Goal: Task Accomplishment & Management: Complete application form

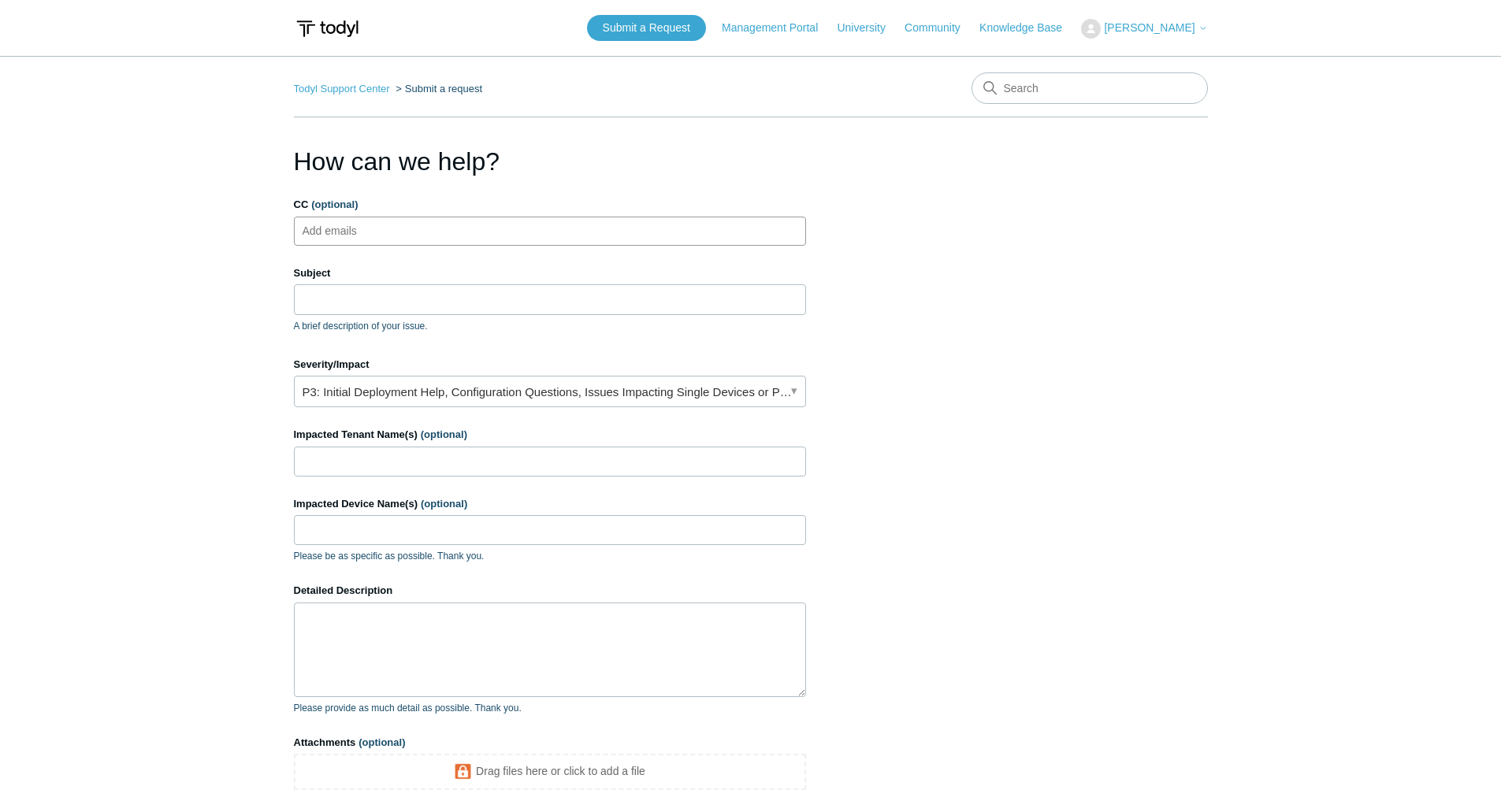
click at [546, 235] on ul "Add emails" at bounding box center [550, 230] width 512 height 29
type input "[EMAIL_ADDRESS][DOMAIN_NAME]"
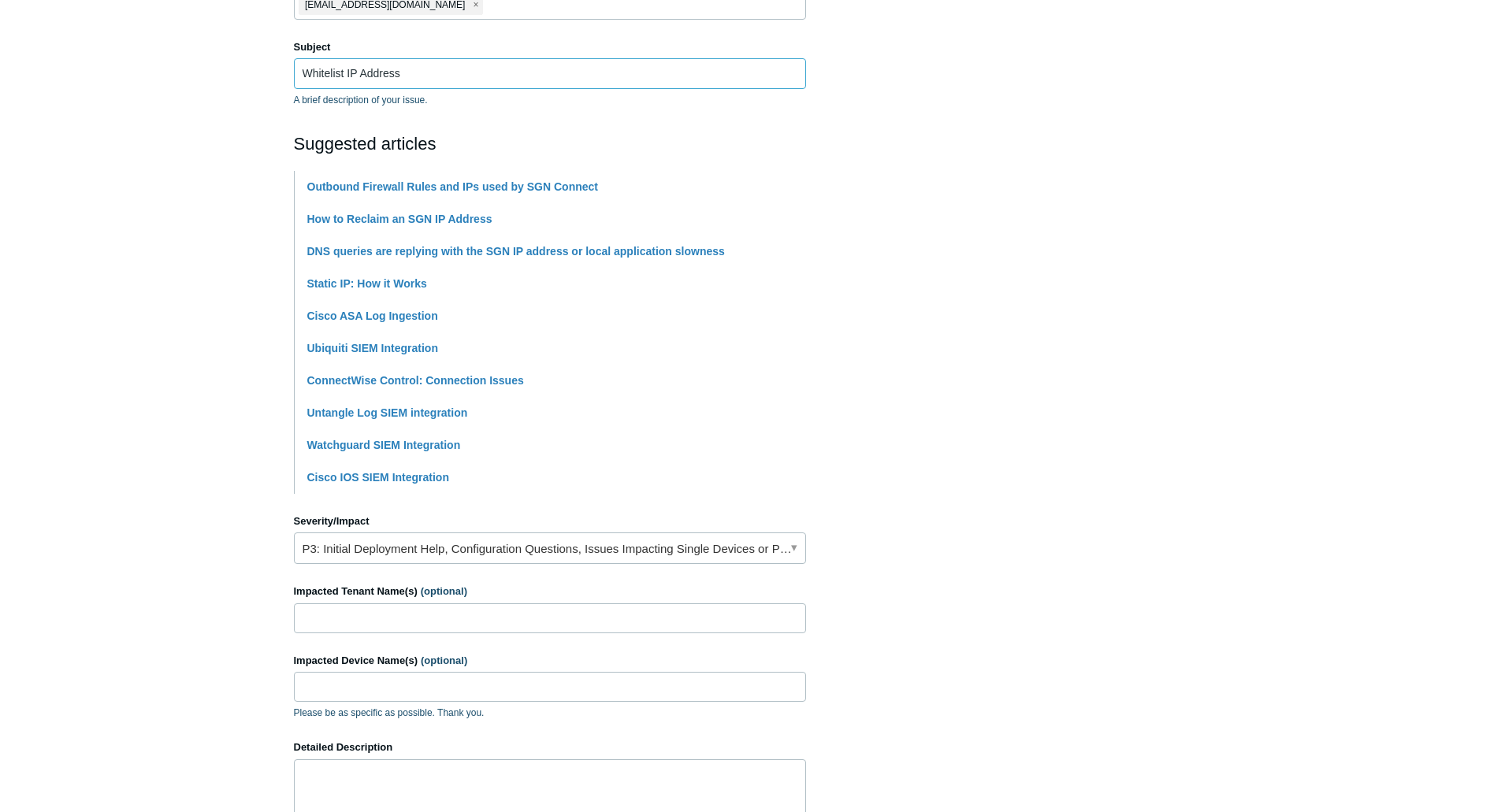
scroll to position [236, 0]
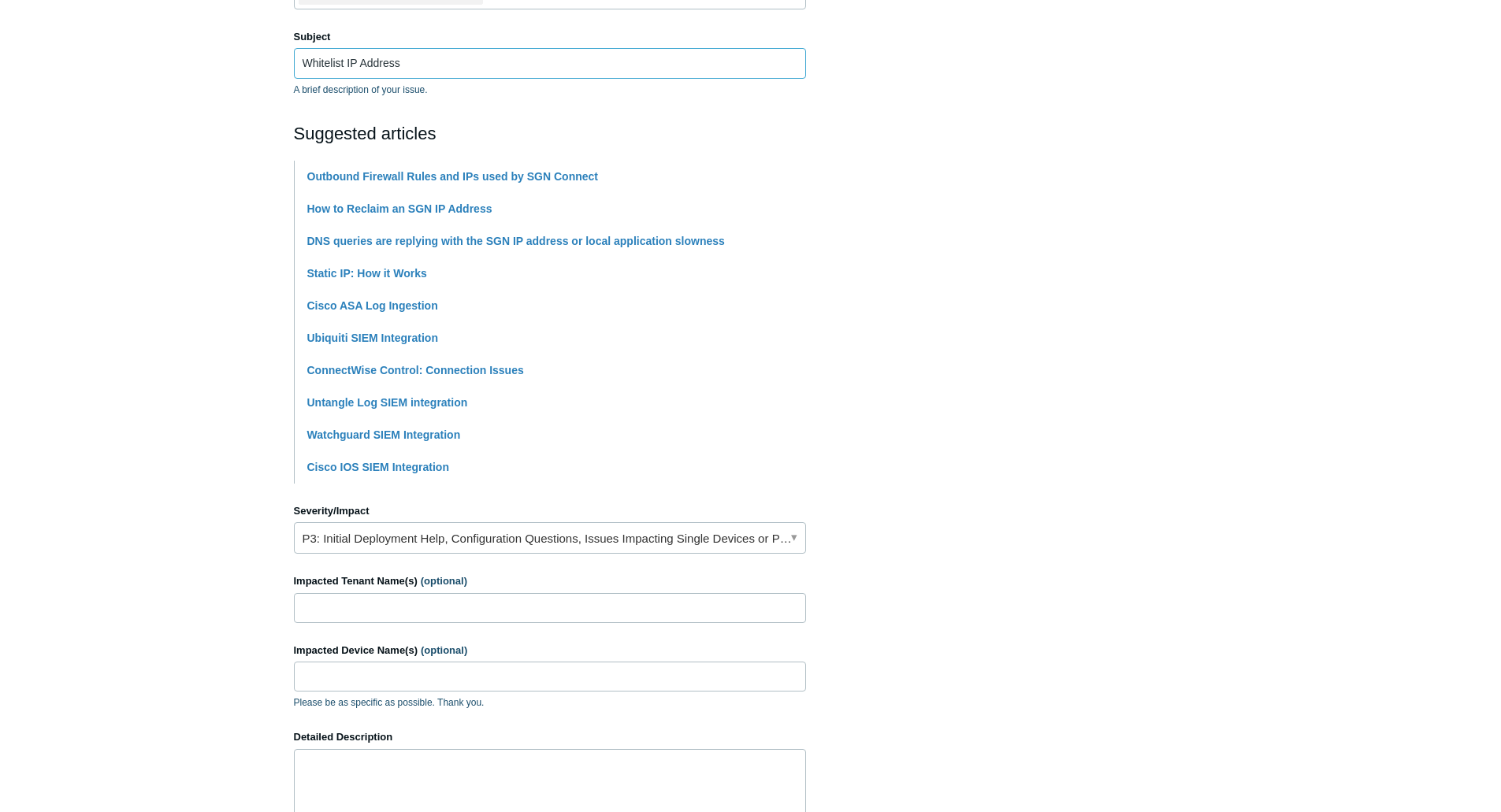
type input "Whitelist IP Address"
click at [667, 545] on link "P3: Initial Deployment Help, Configuration Questions, Issues Impacting Single D…" at bounding box center [550, 537] width 512 height 31
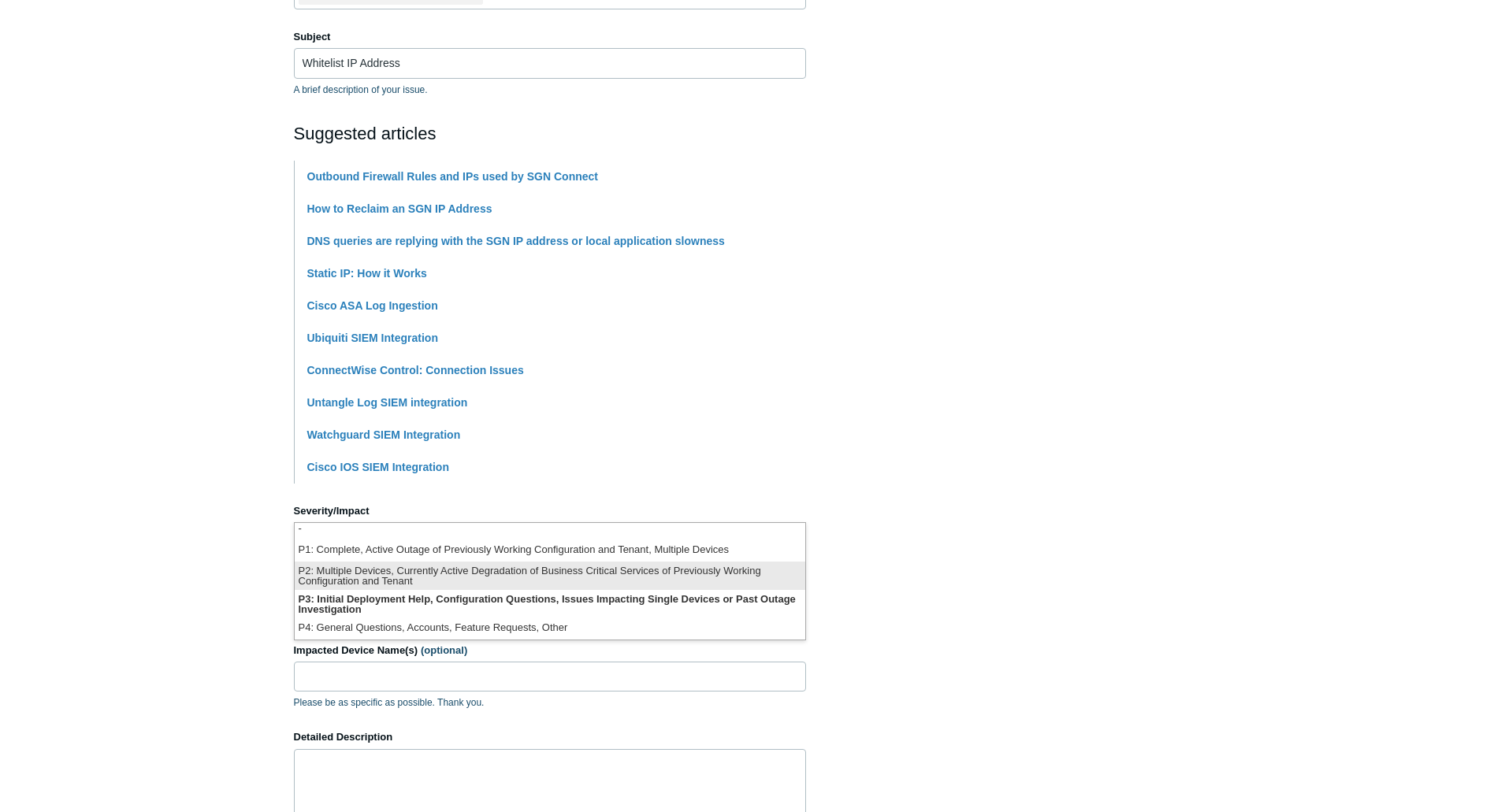
scroll to position [0, 0]
click at [525, 581] on li "P2: Multiple Devices, Currently Active Degradation of Business Critical Service…" at bounding box center [550, 580] width 511 height 28
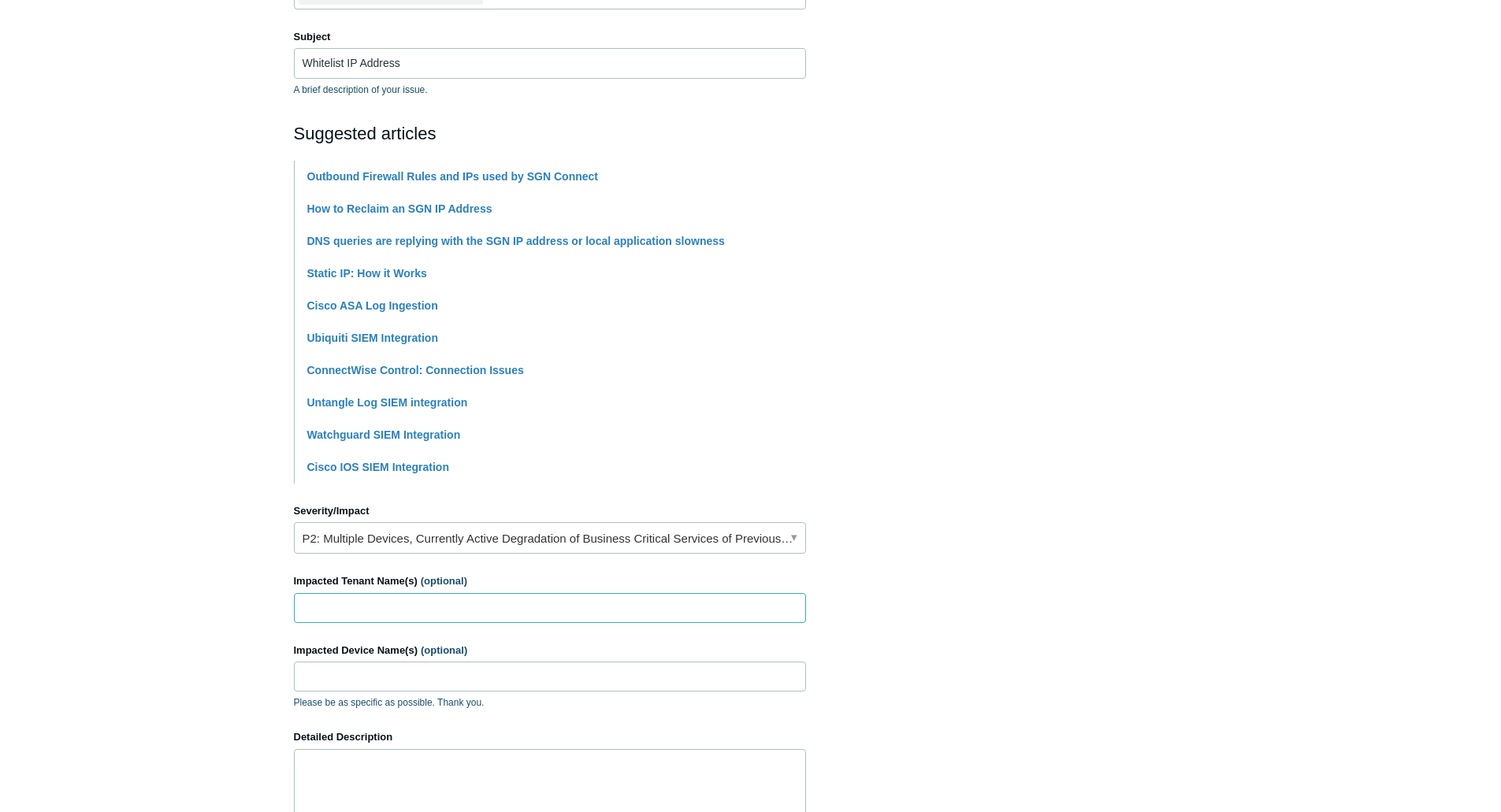
click at [510, 611] on input "Impacted Tenant Name(s) (optional)" at bounding box center [550, 608] width 512 height 30
type input "VI Experts"
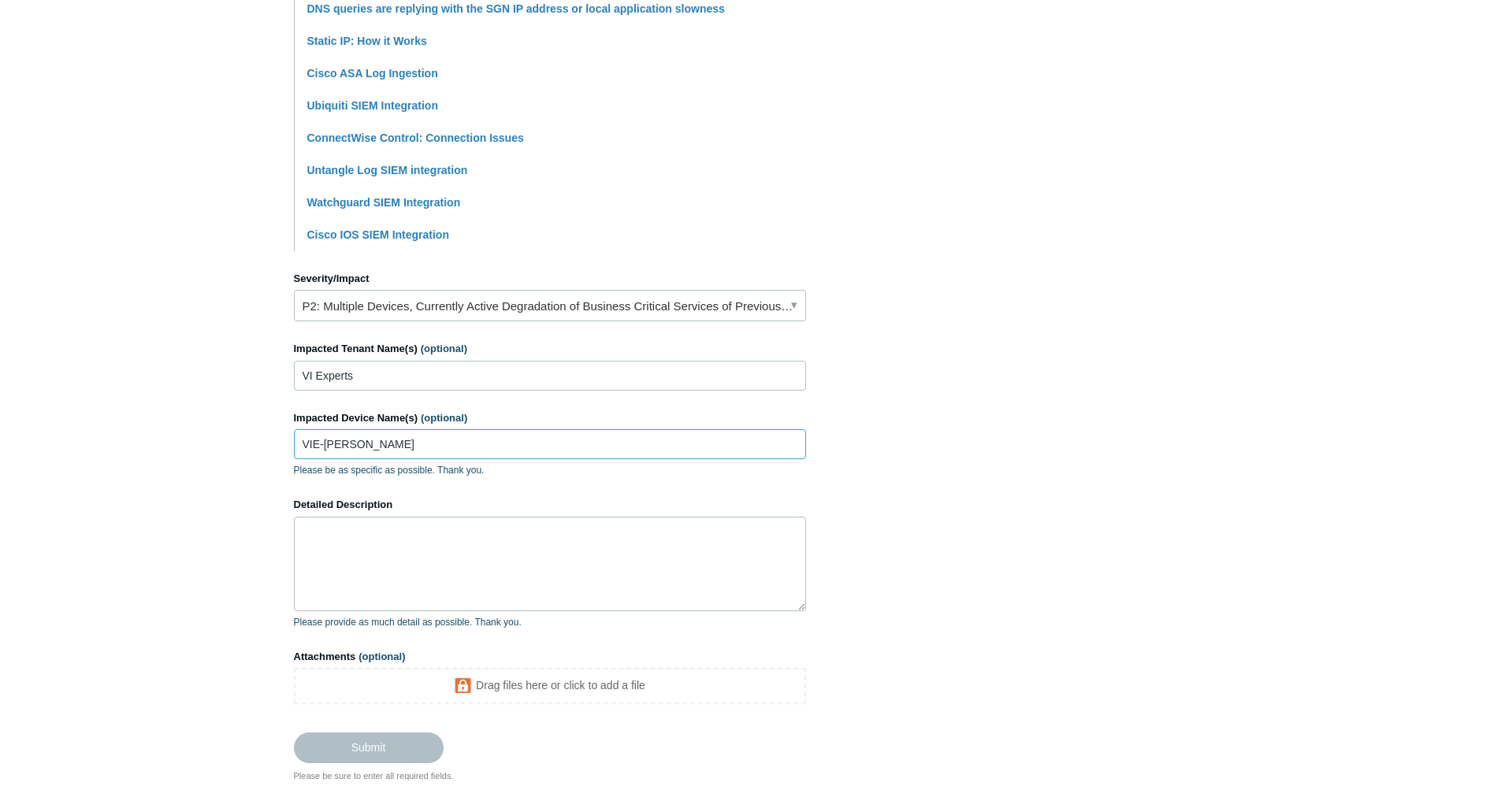
scroll to position [473, 0]
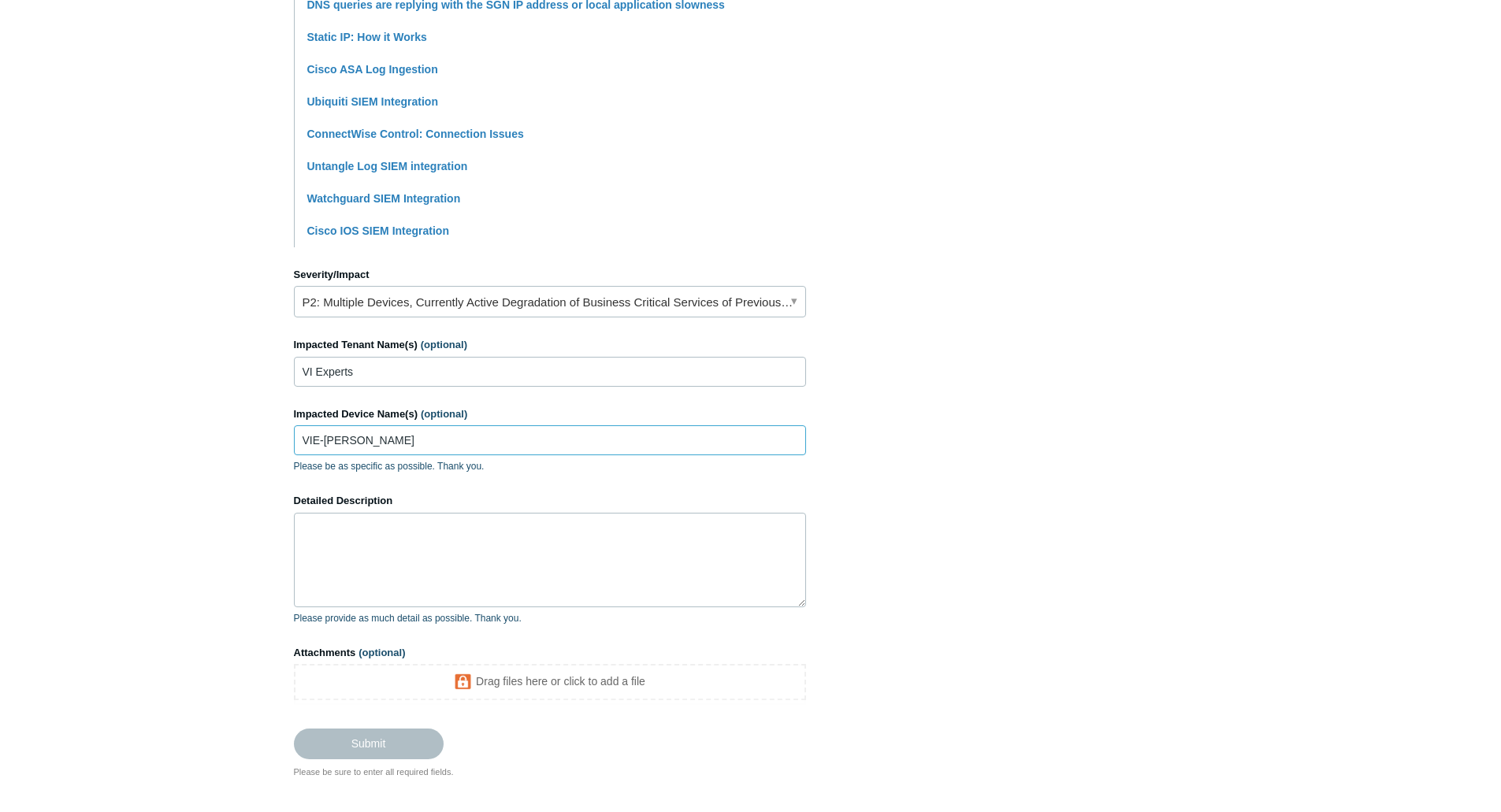
type input "VIE-[PERSON_NAME]"
click at [537, 535] on textarea "Detailed Description" at bounding box center [550, 560] width 512 height 94
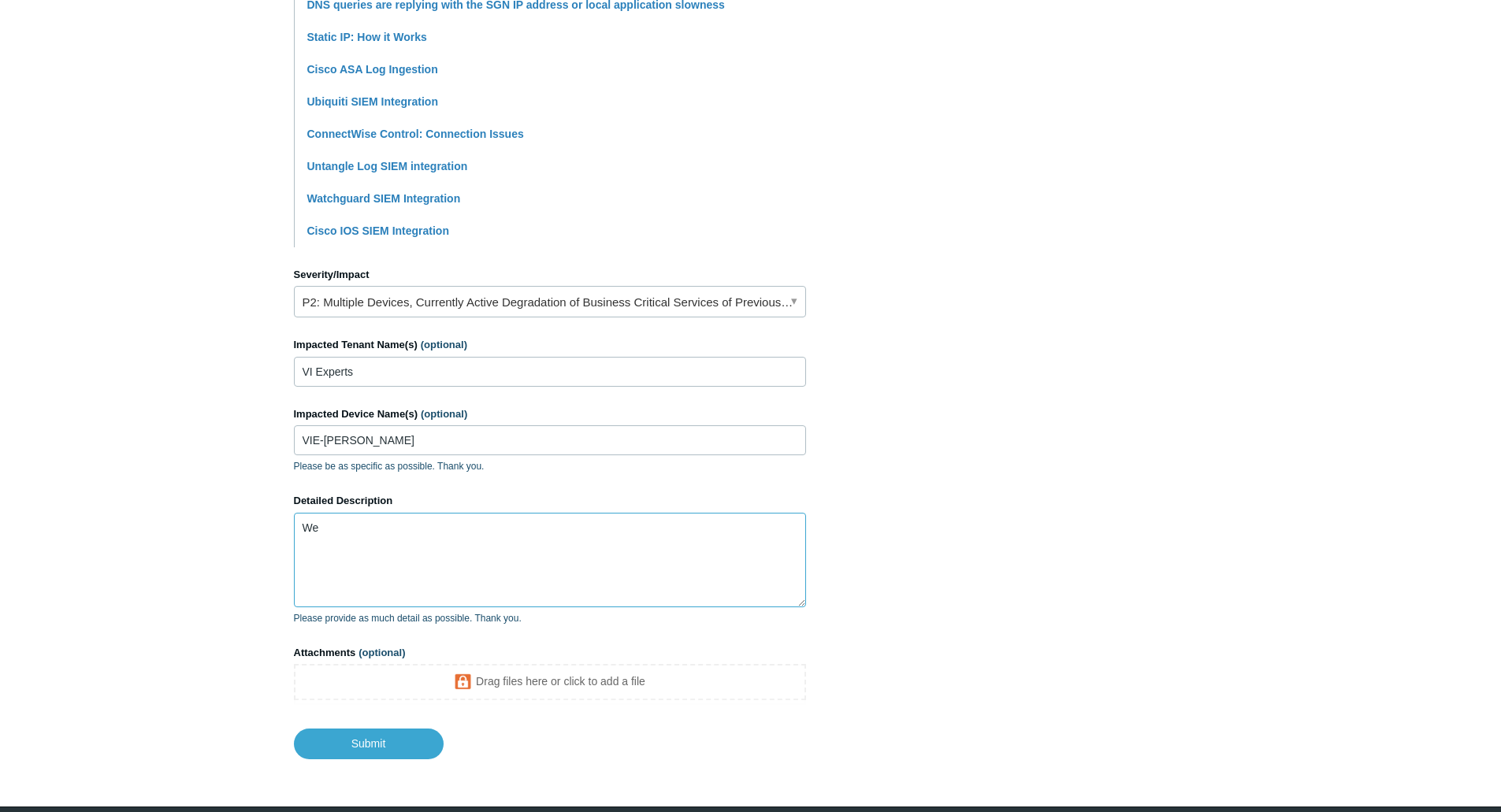
type textarea "W"
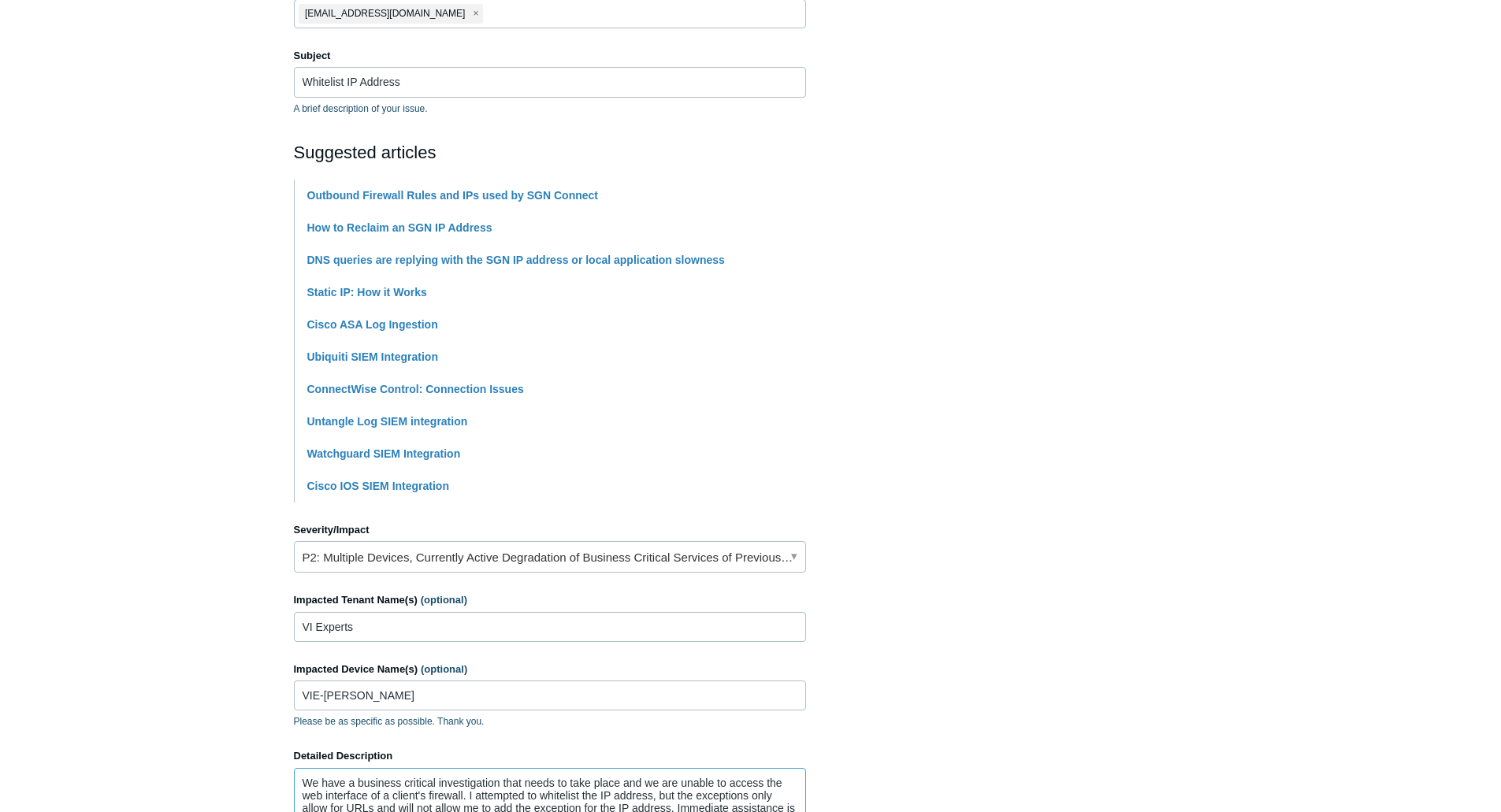
scroll to position [530, 0]
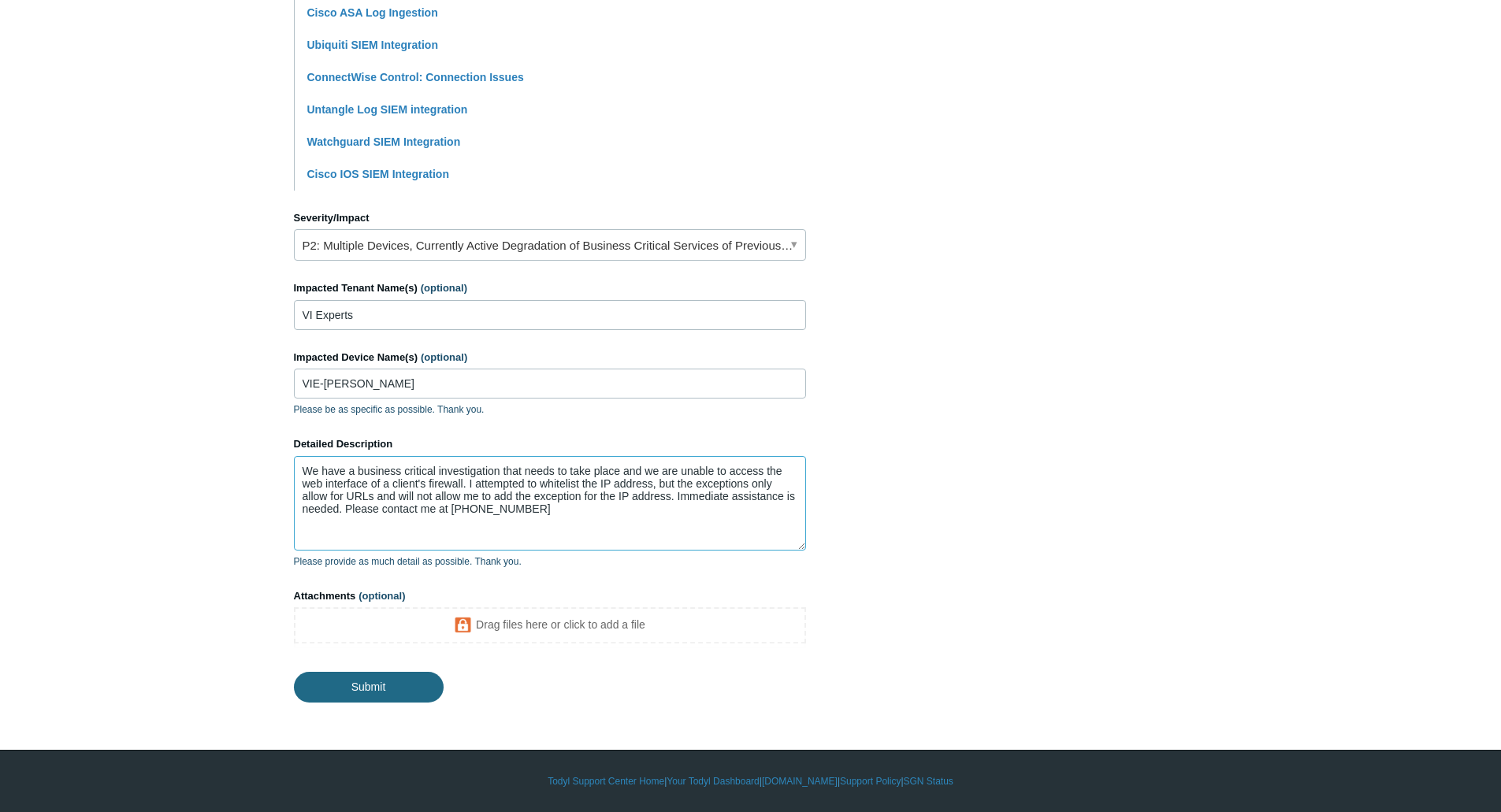
type textarea "We have a business critical investigation that needs to take place and we are u…"
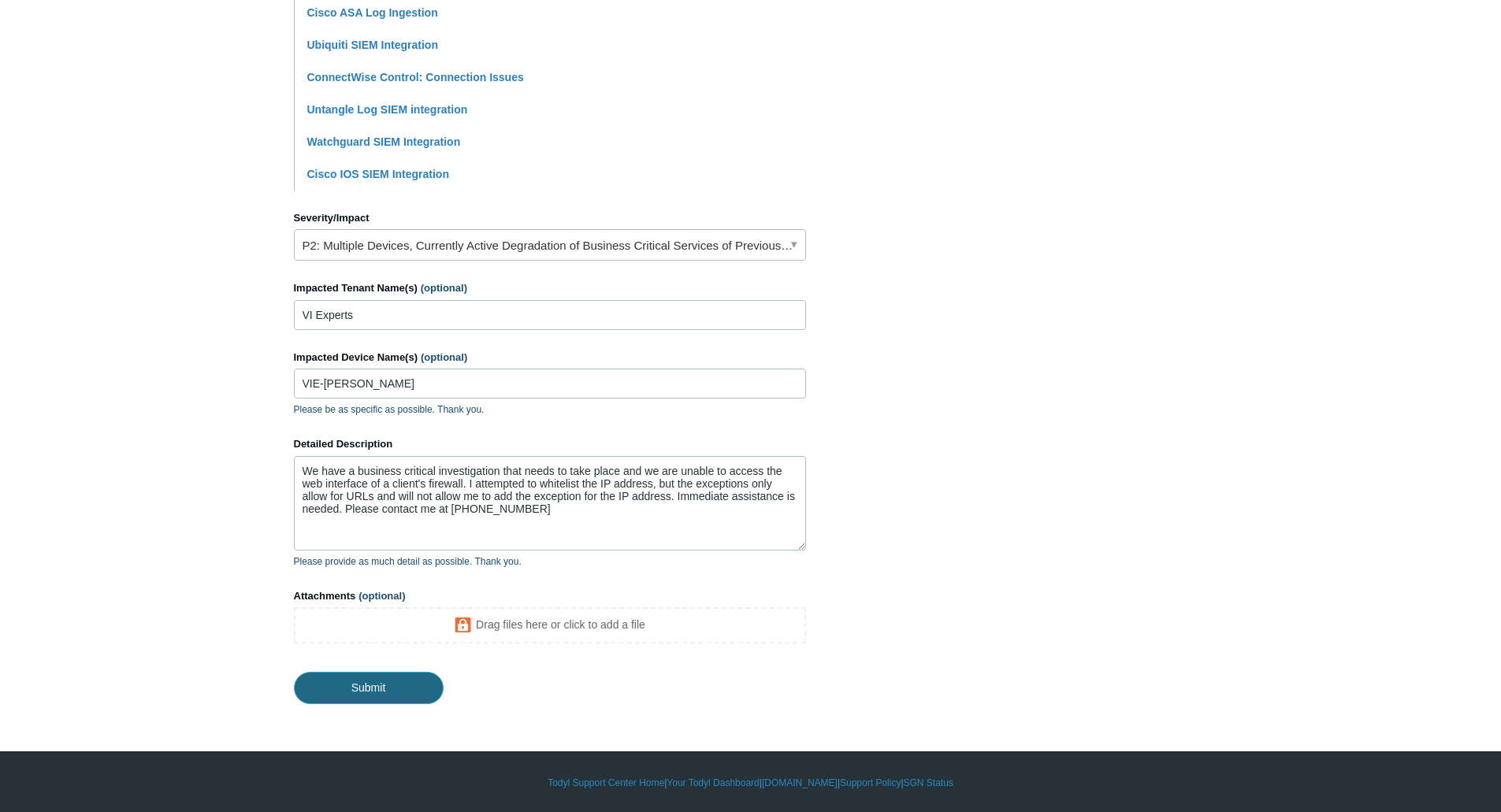
click at [381, 685] on input "Submit" at bounding box center [368, 687] width 150 height 31
